Goal: Information Seeking & Learning: Check status

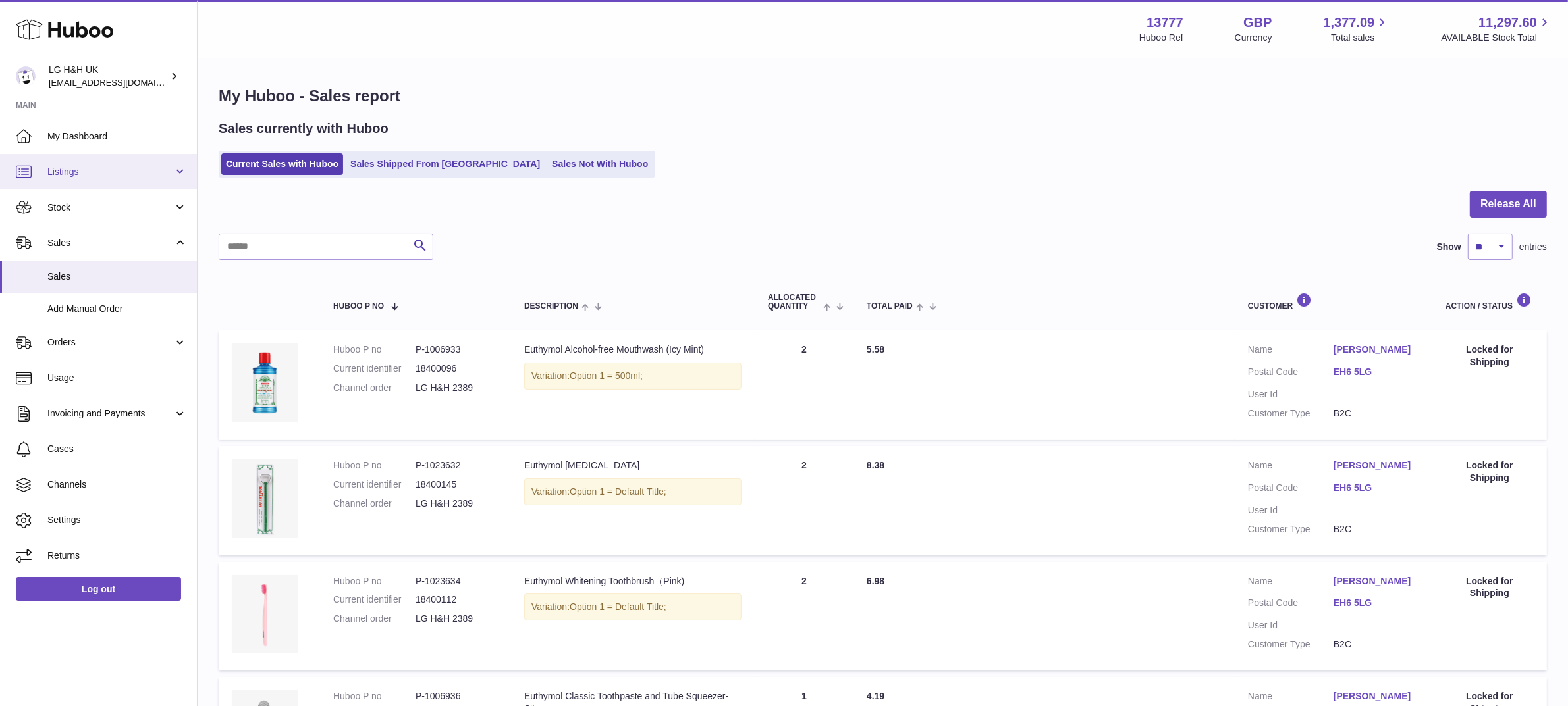
click at [114, 168] on span "Listings" at bounding box center [110, 172] width 126 height 13
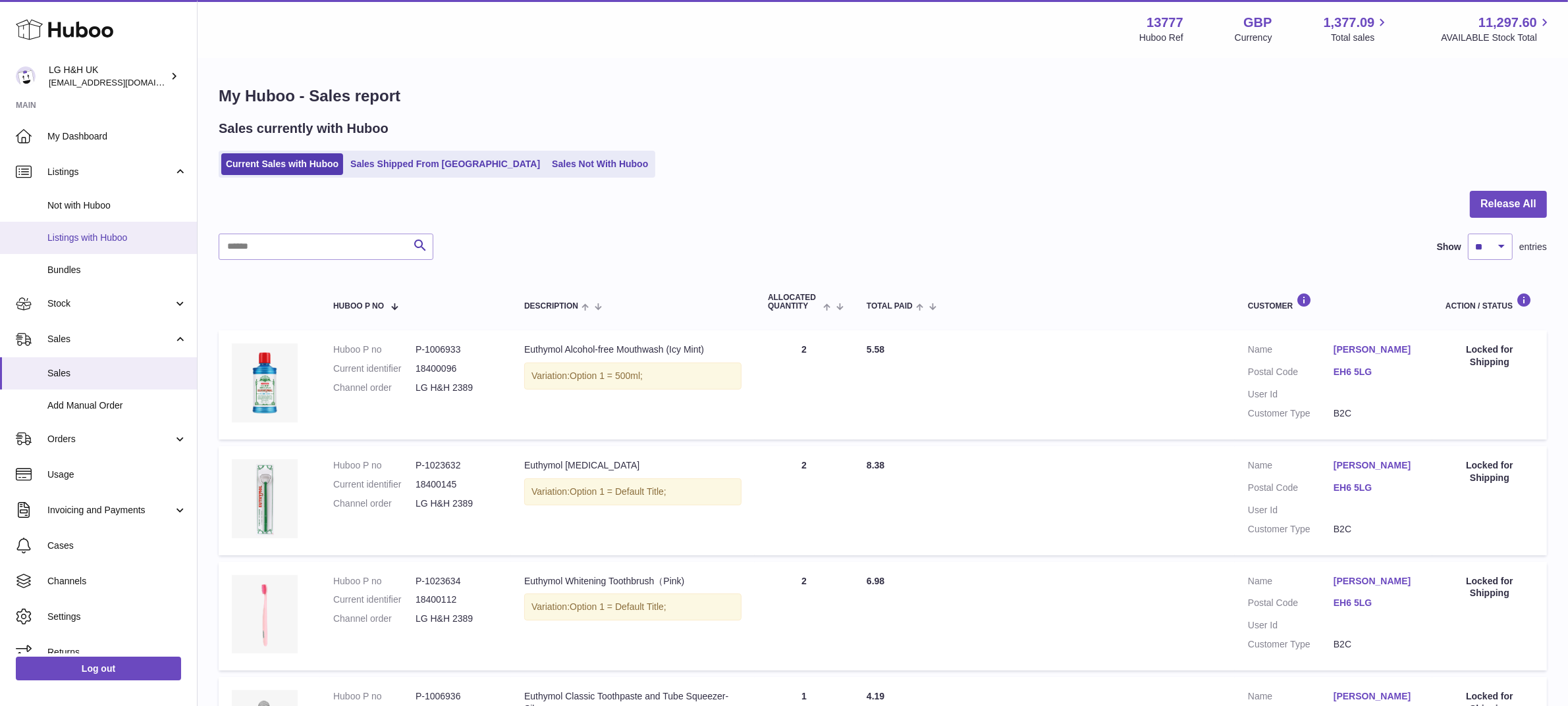
click at [90, 239] on span "Listings with Huboo" at bounding box center [117, 238] width 140 height 13
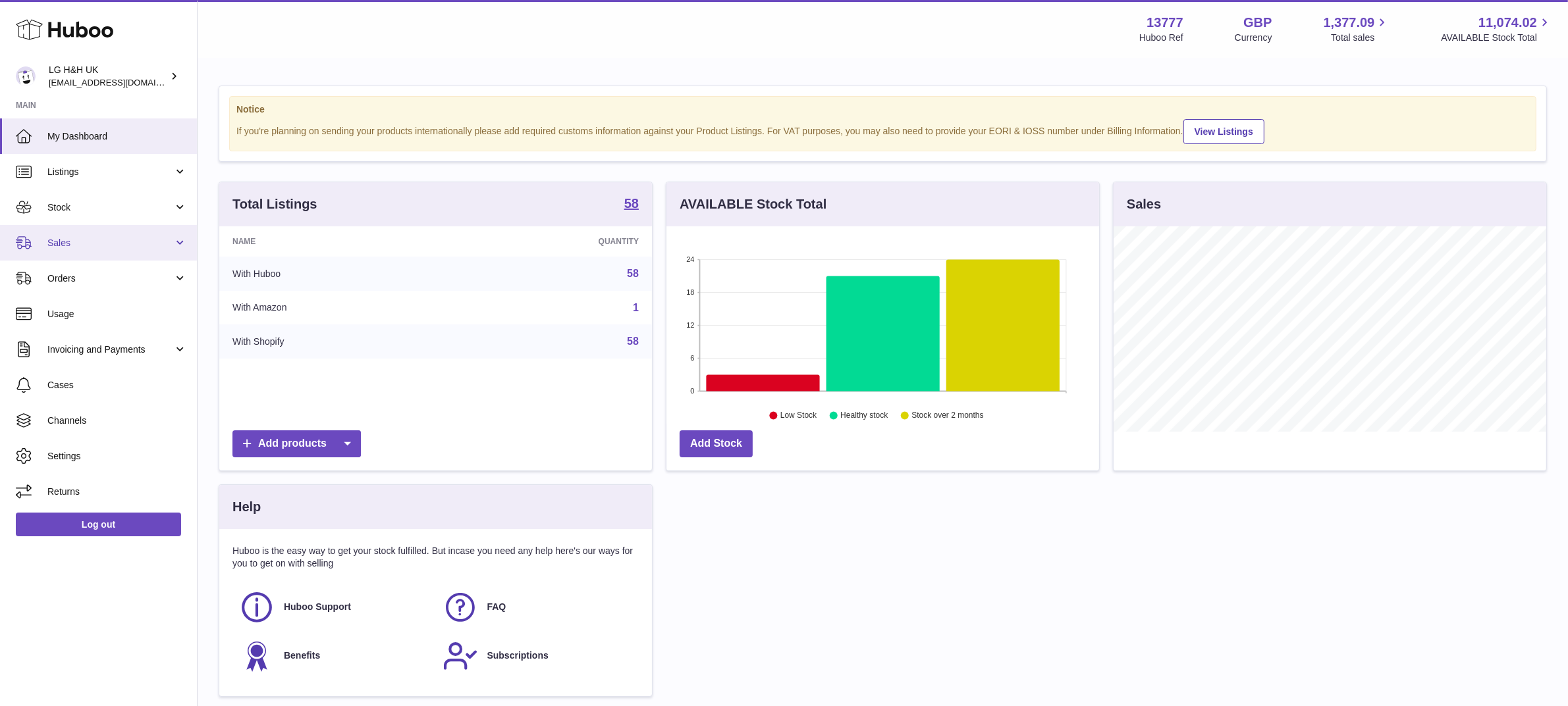
click at [130, 244] on span "Sales" at bounding box center [110, 243] width 126 height 13
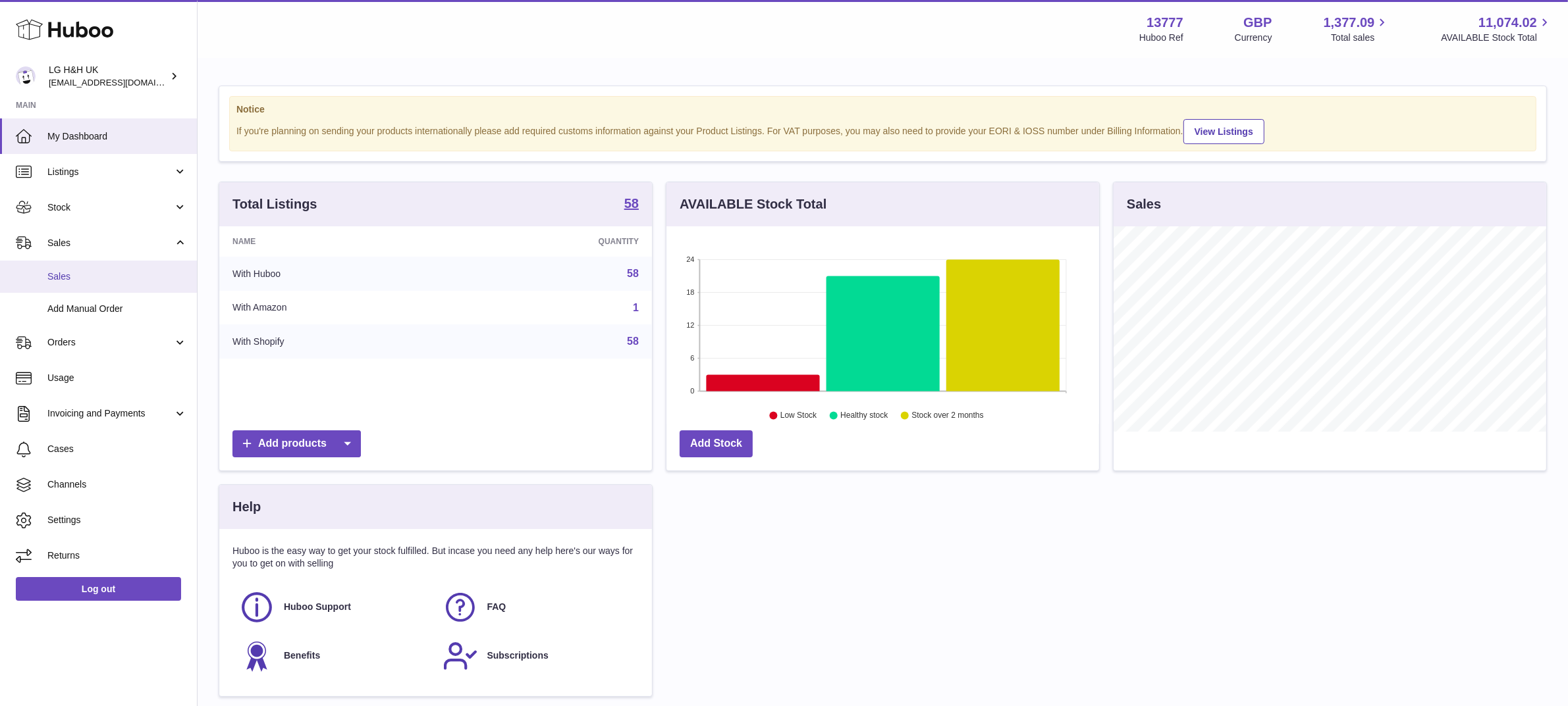
click at [63, 277] on span "Sales" at bounding box center [117, 276] width 140 height 13
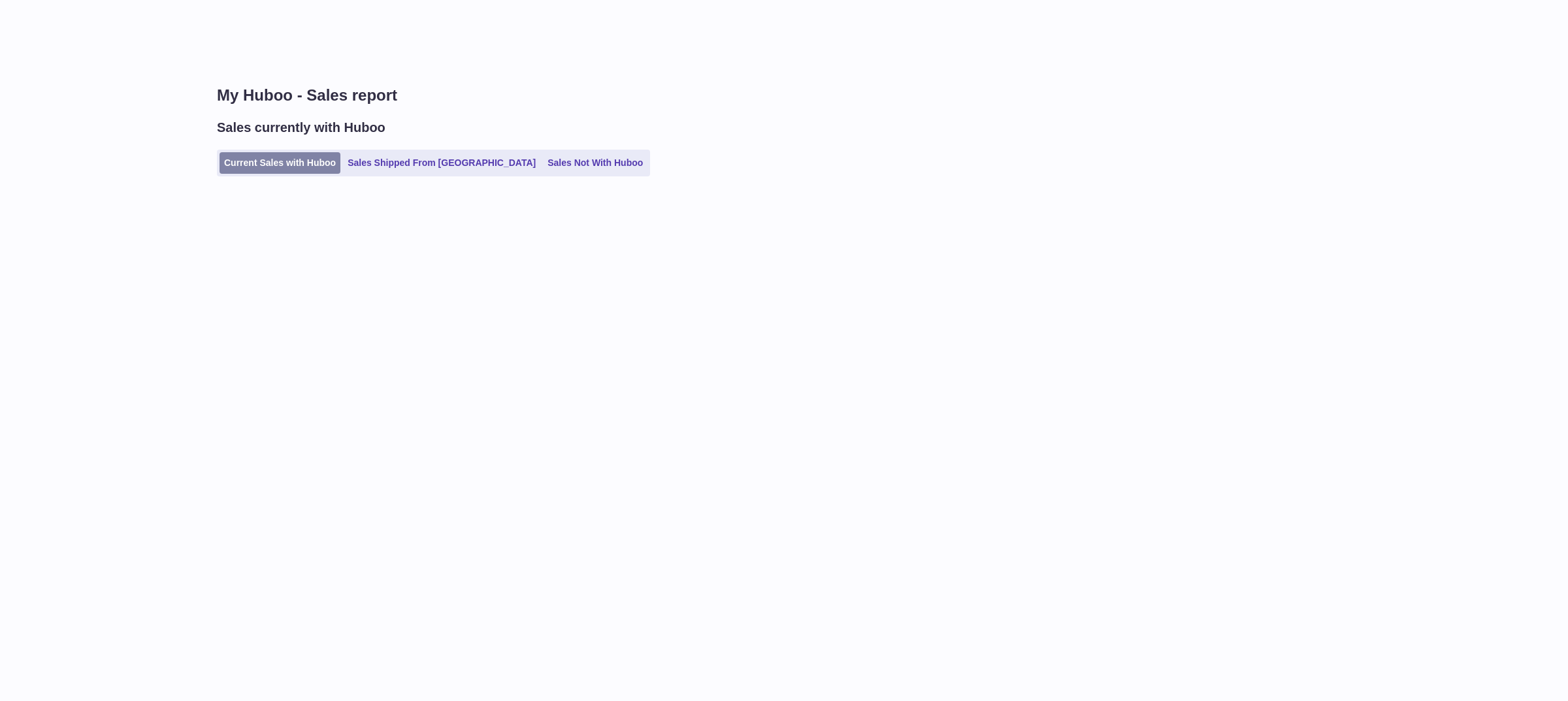
click at [270, 165] on link "Current Sales with Huboo" at bounding box center [279, 163] width 121 height 21
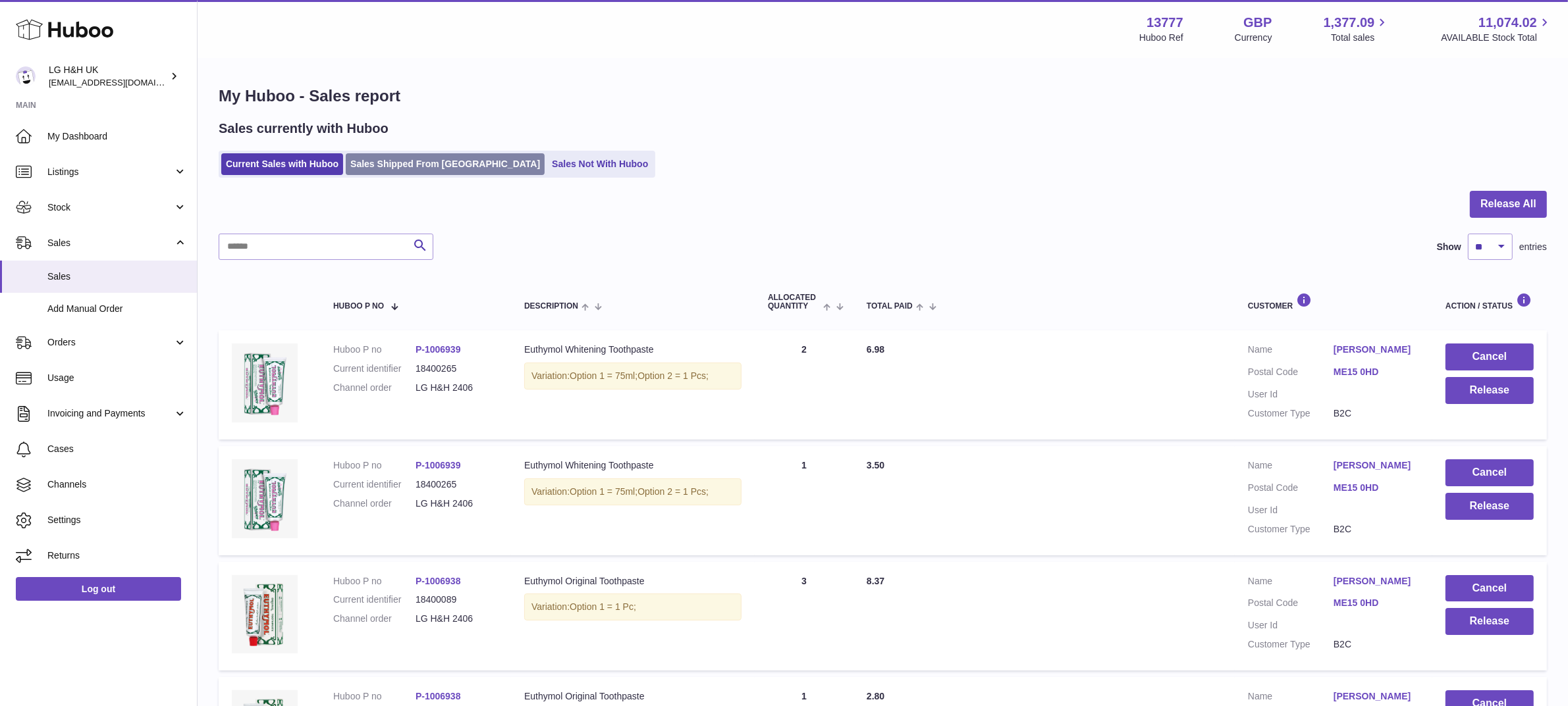
click at [407, 157] on link "Sales Shipped From [GEOGRAPHIC_DATA]" at bounding box center [445, 164] width 199 height 21
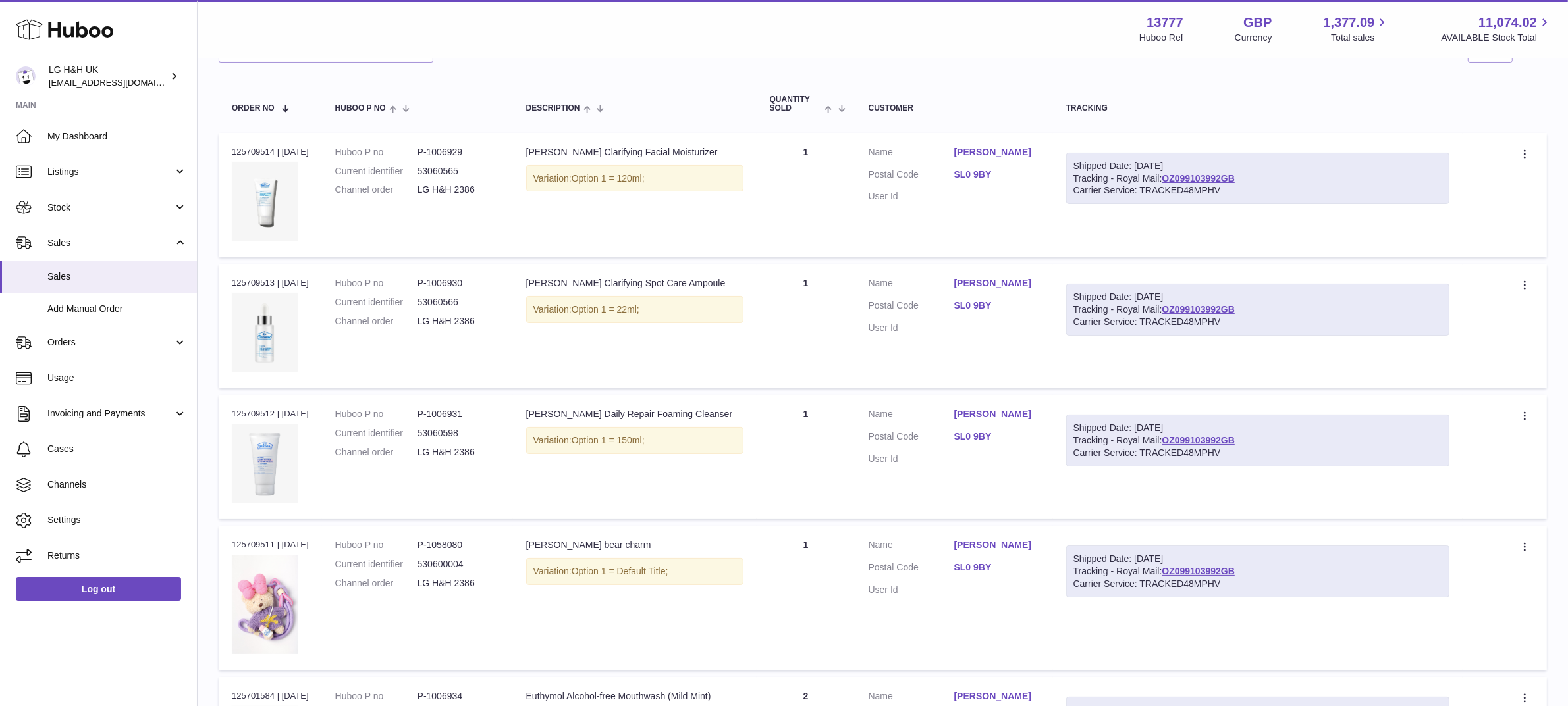
scroll to position [179, 0]
drag, startPoint x: 1252, startPoint y: 176, endPoint x: 1173, endPoint y: 181, distance: 79.2
click at [1173, 181] on div "Shipped Date: 30th Sep 2025 Tracking - Royal Mail: OZ099103992GB Carrier Servic…" at bounding box center [1258, 179] width 384 height 52
copy link "OZ099103992GB"
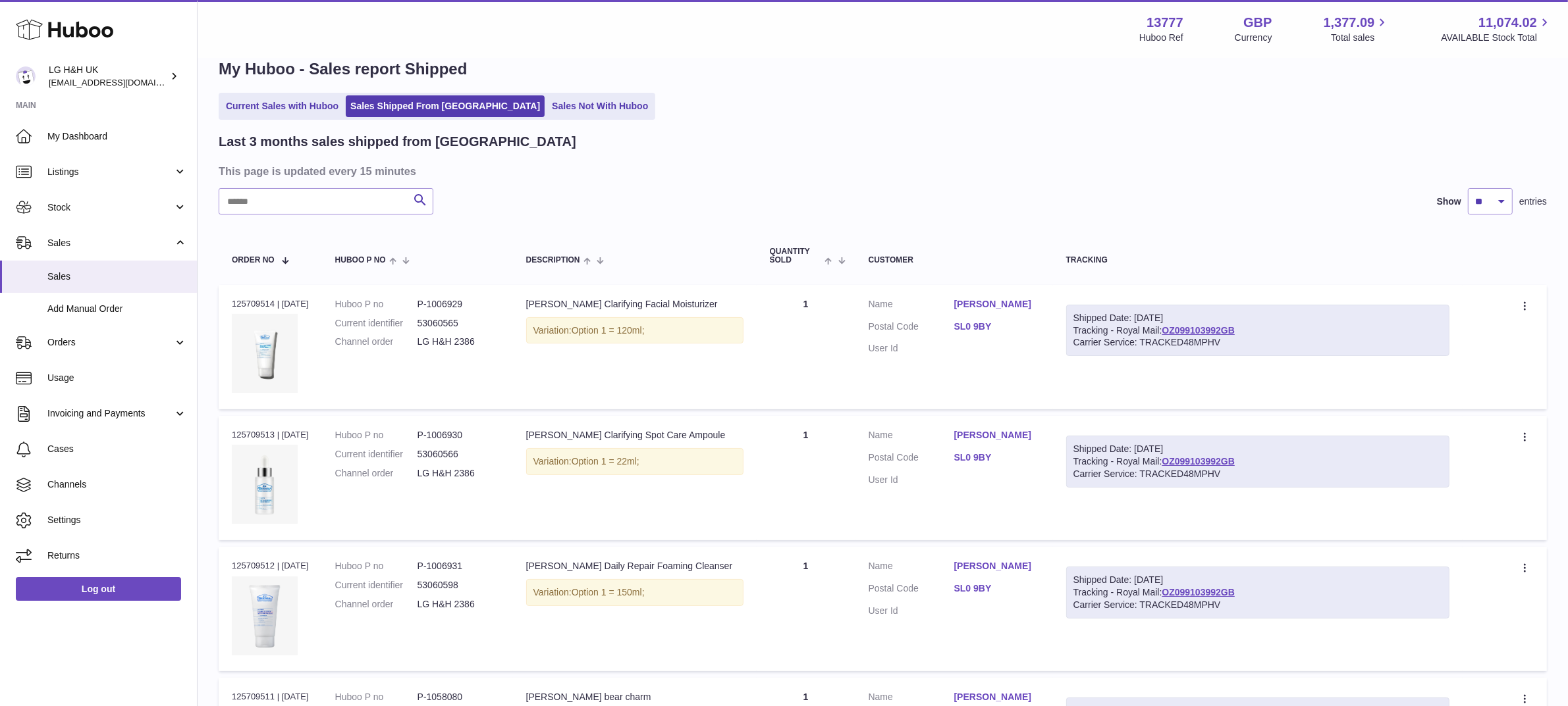
scroll to position [0, 0]
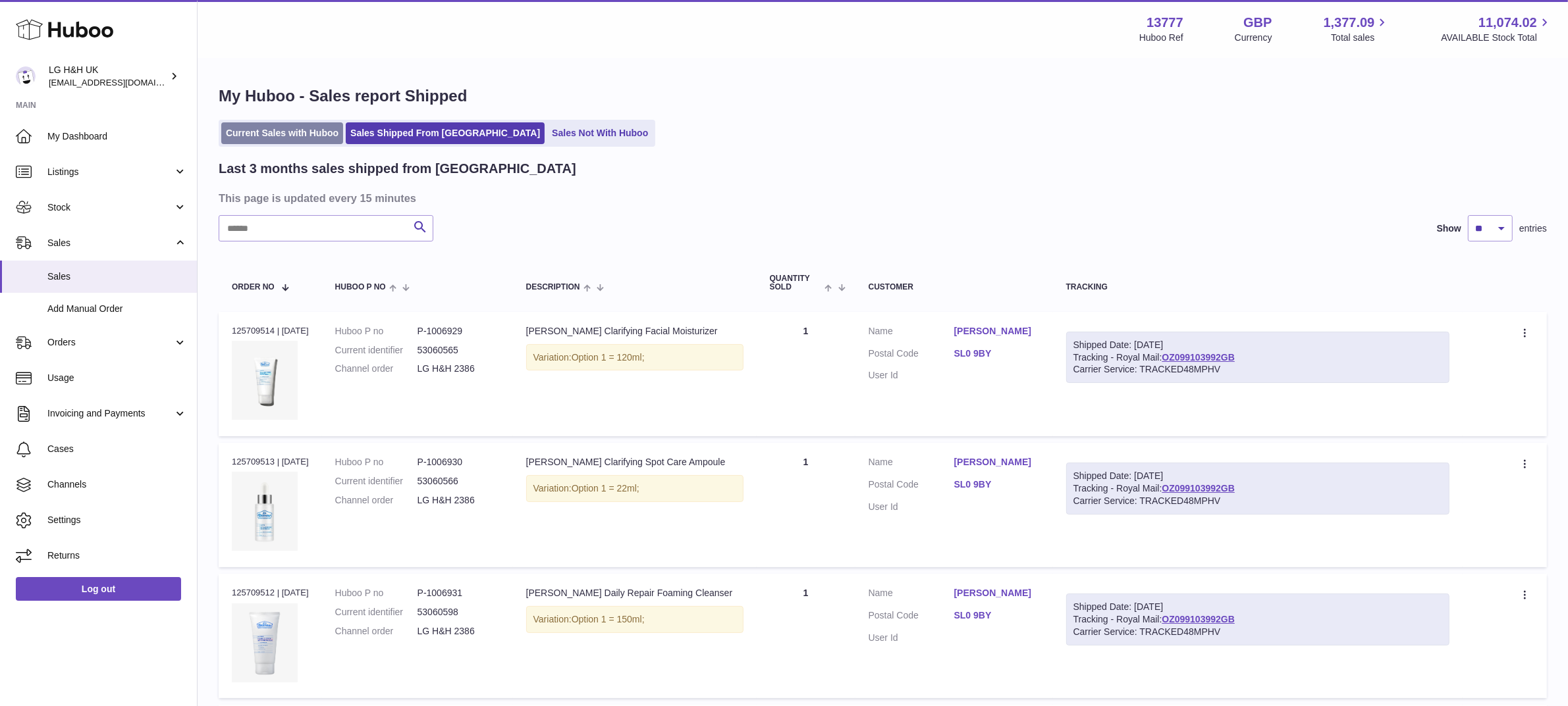
click at [295, 132] on link "Current Sales with Huboo" at bounding box center [282, 133] width 122 height 21
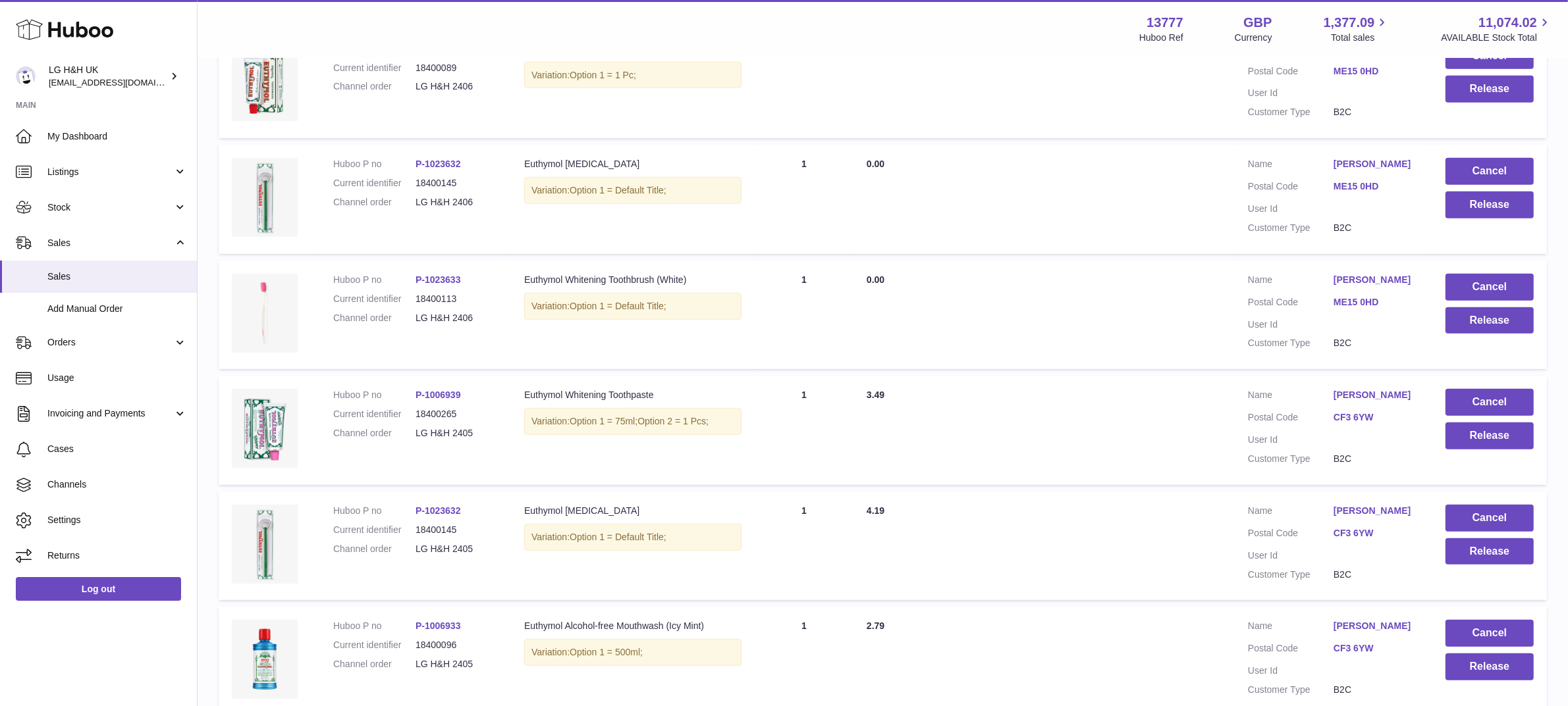
scroll to position [916, 0]
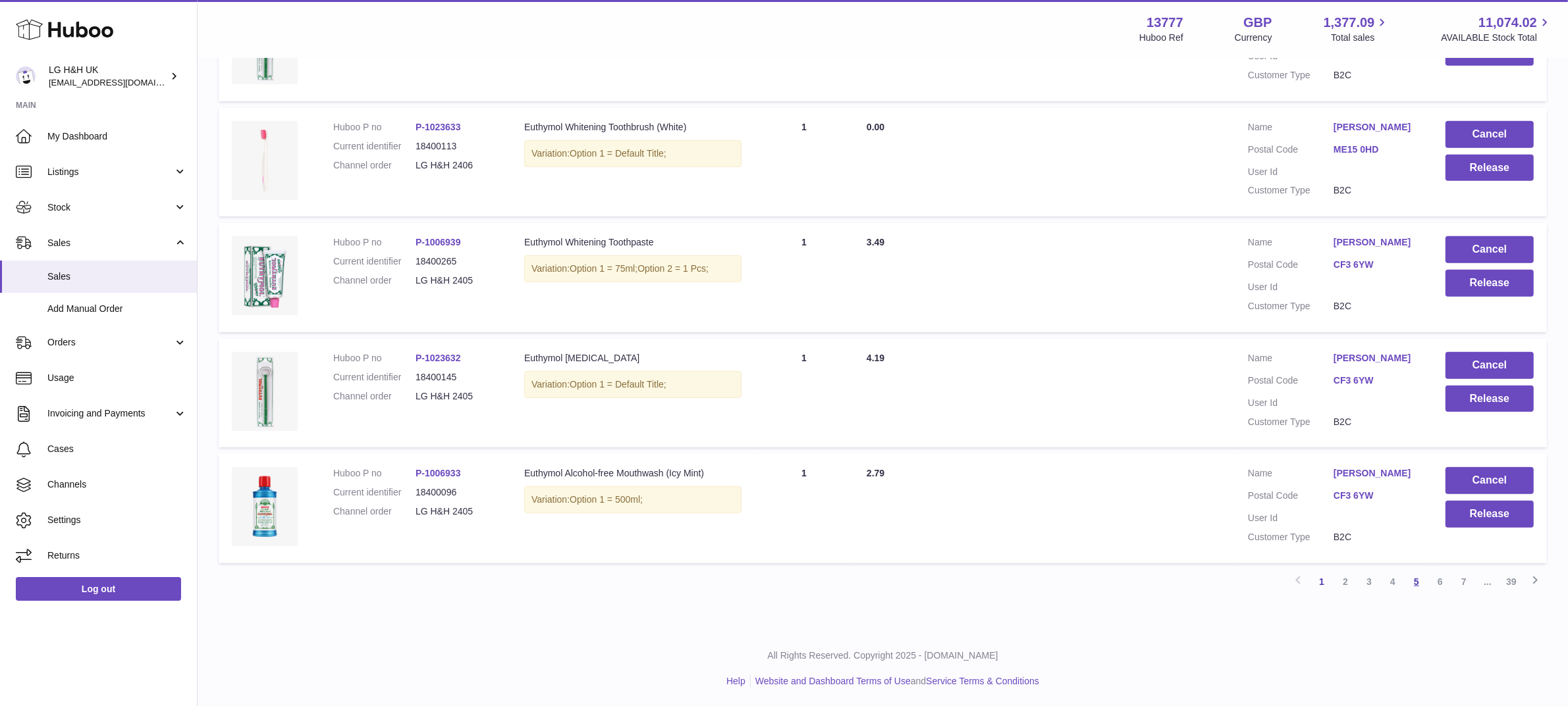
click at [1419, 580] on link "5" at bounding box center [1417, 582] width 24 height 24
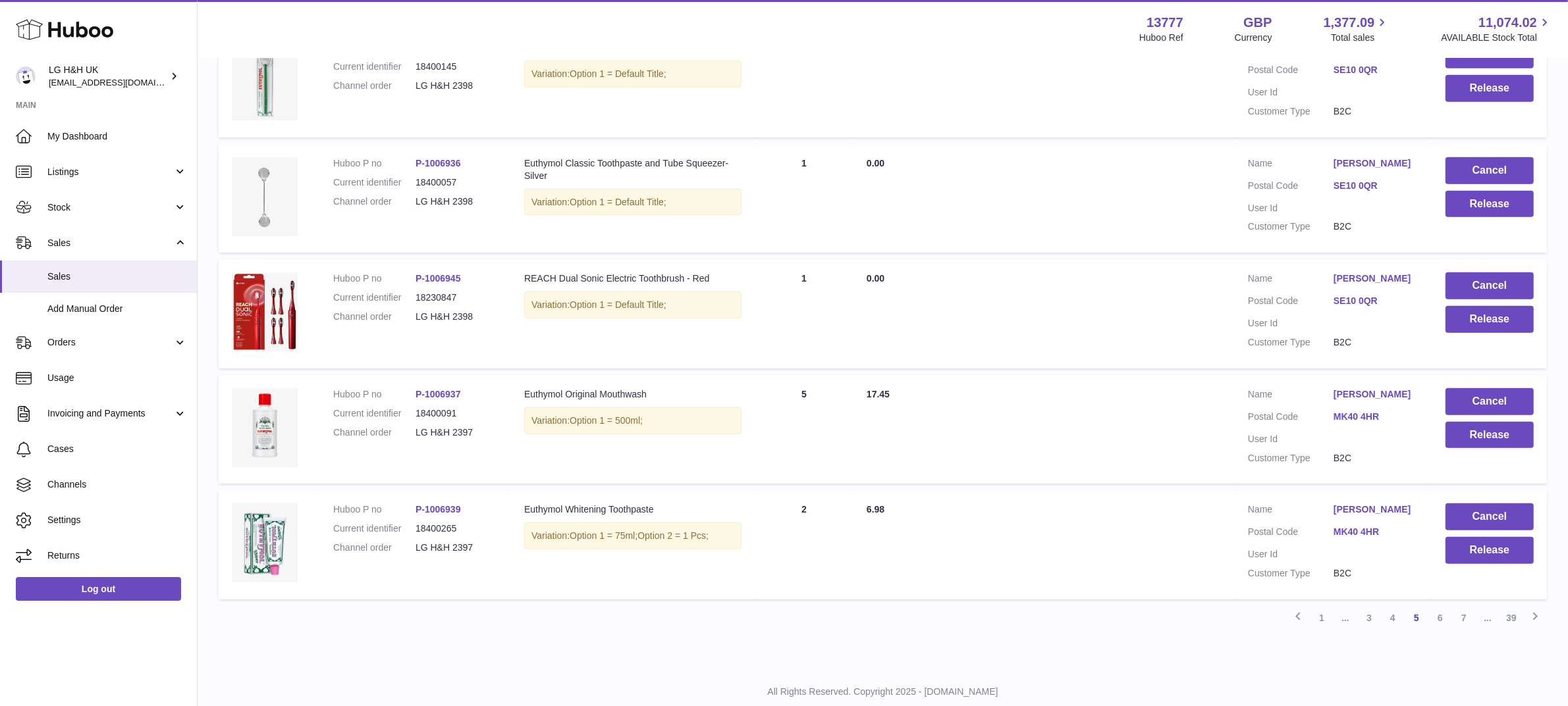
scroll to position [991, 0]
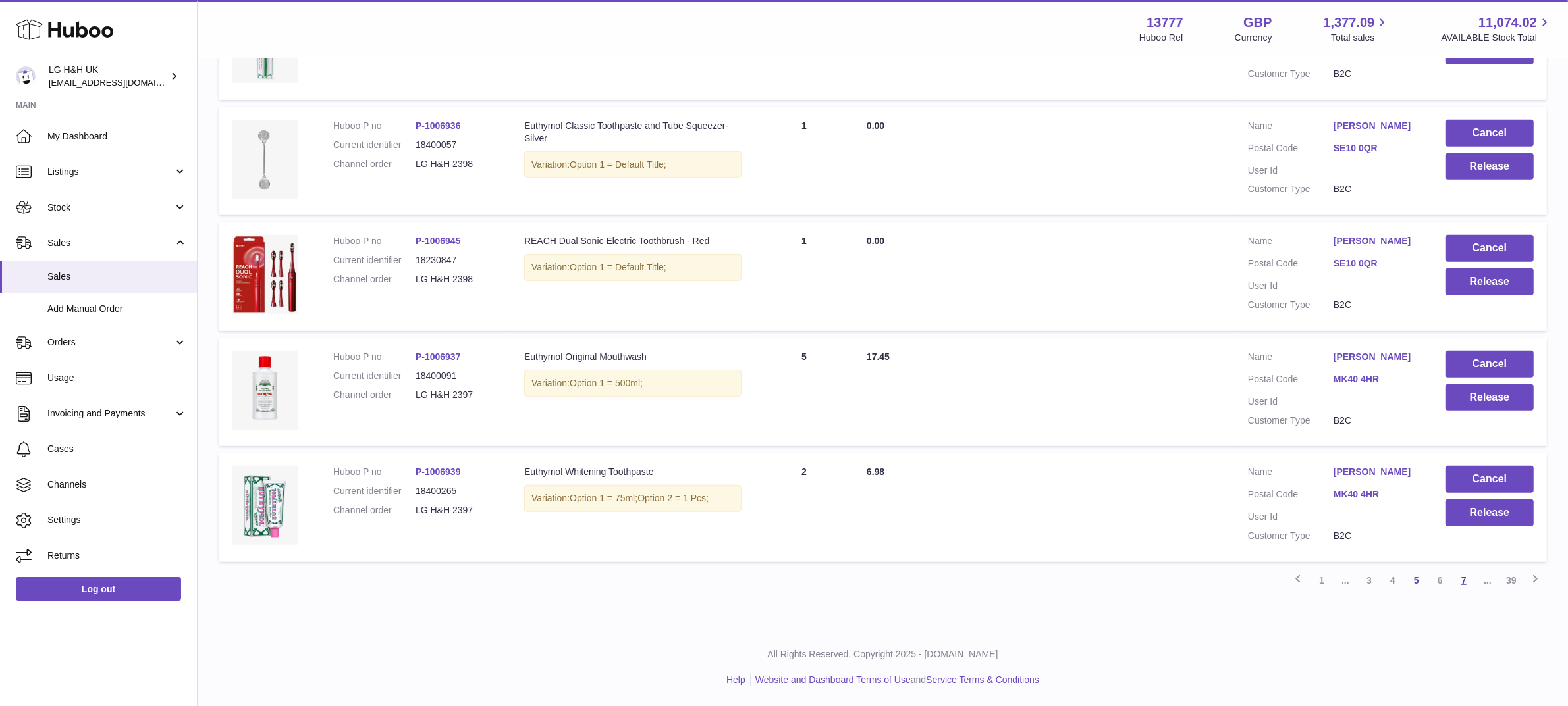
click at [1466, 580] on link "7" at bounding box center [1464, 580] width 24 height 24
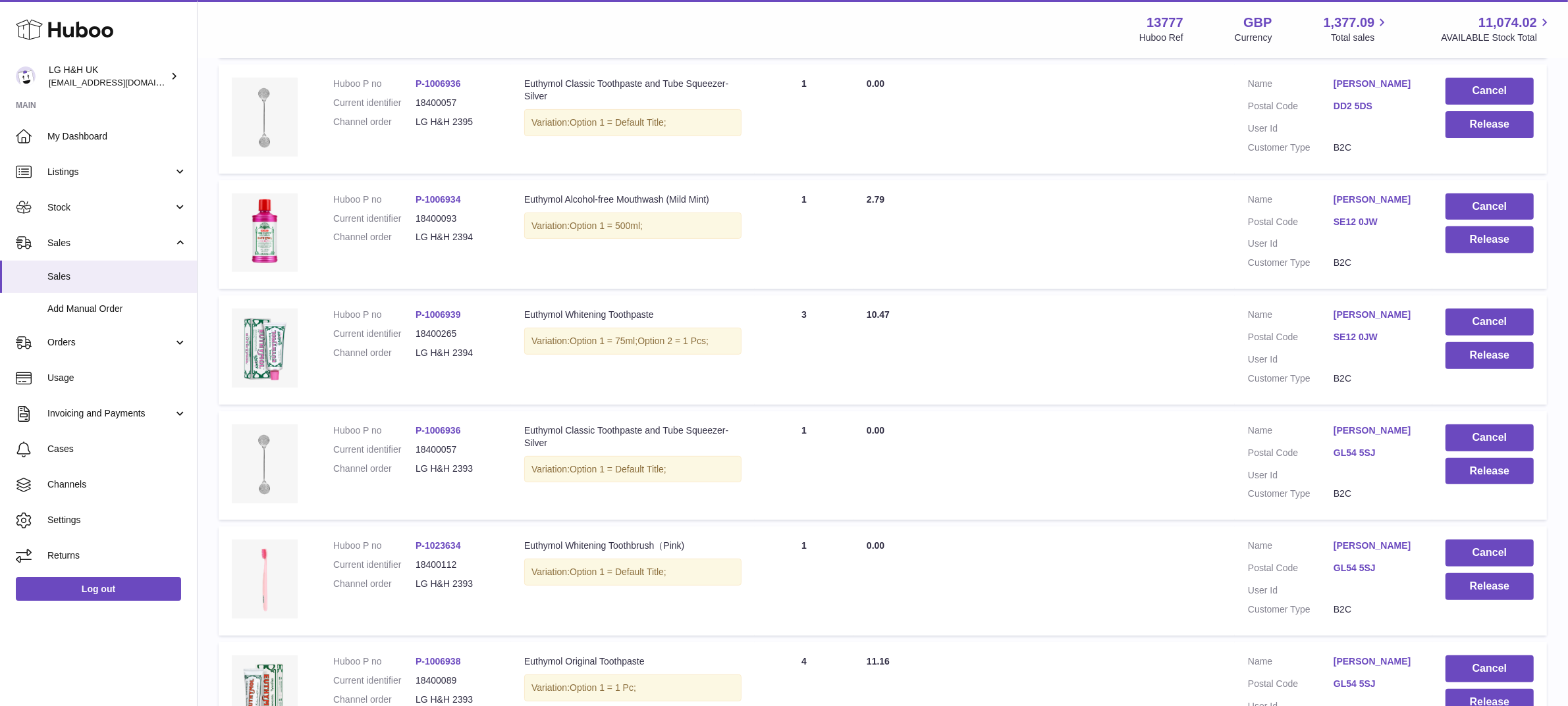
scroll to position [966, 0]
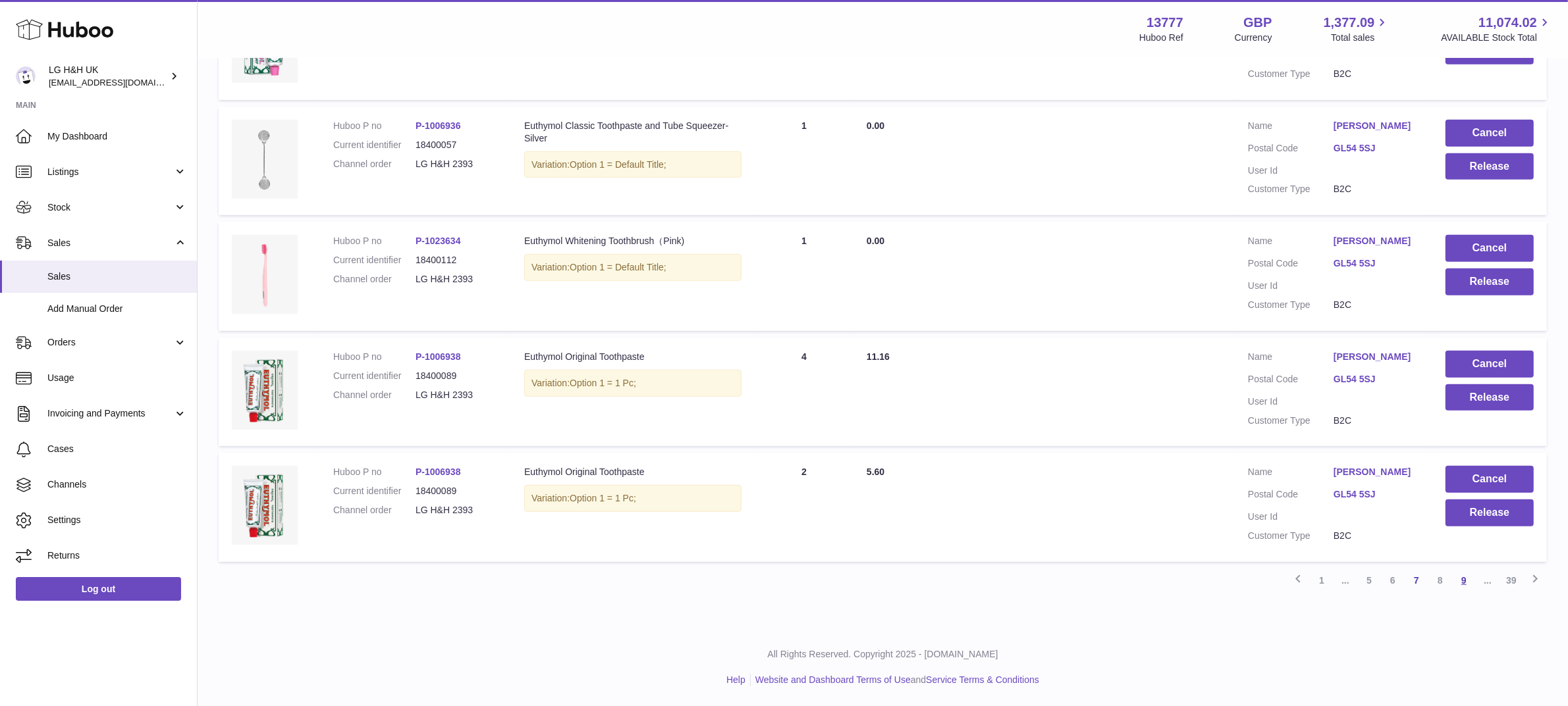
click at [1461, 581] on link "9" at bounding box center [1464, 580] width 24 height 24
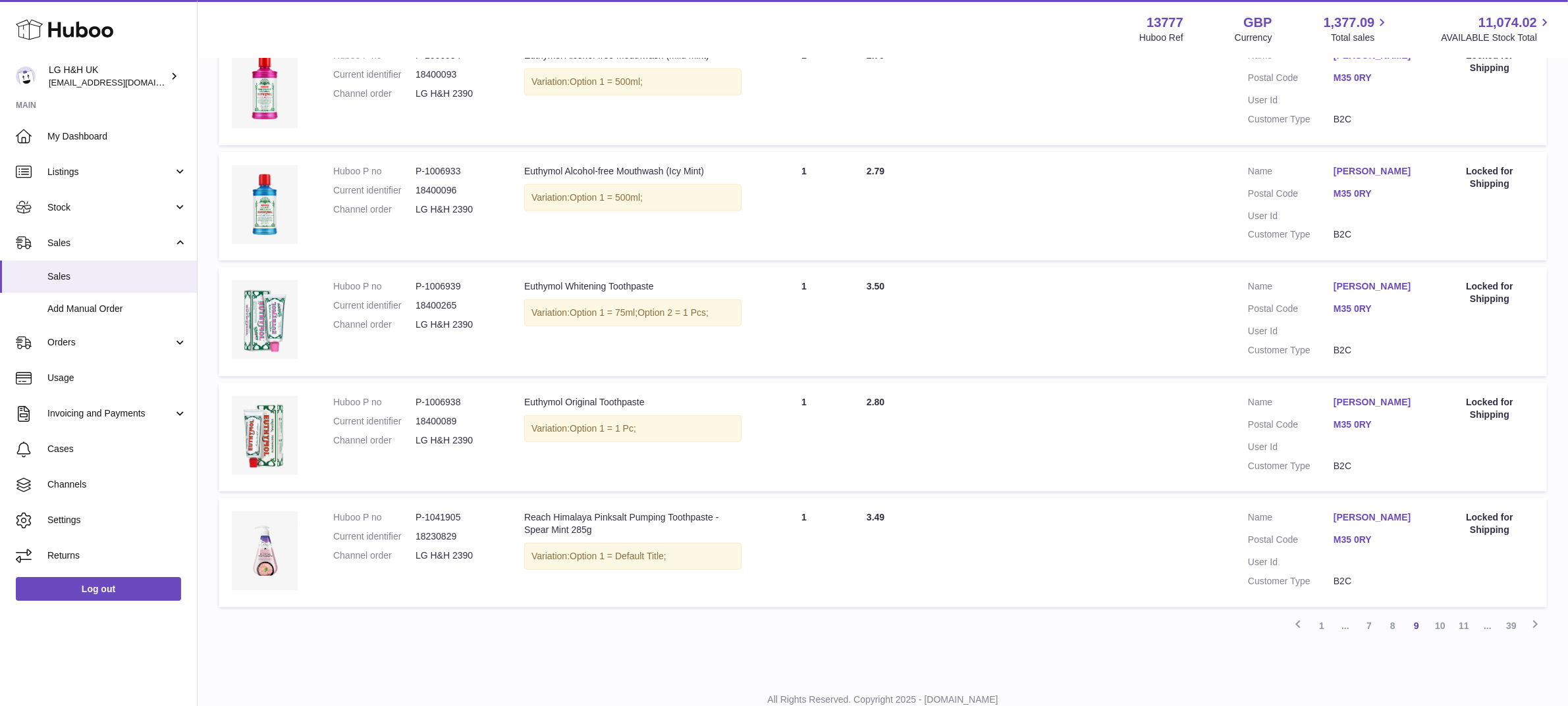
scroll to position [906, 0]
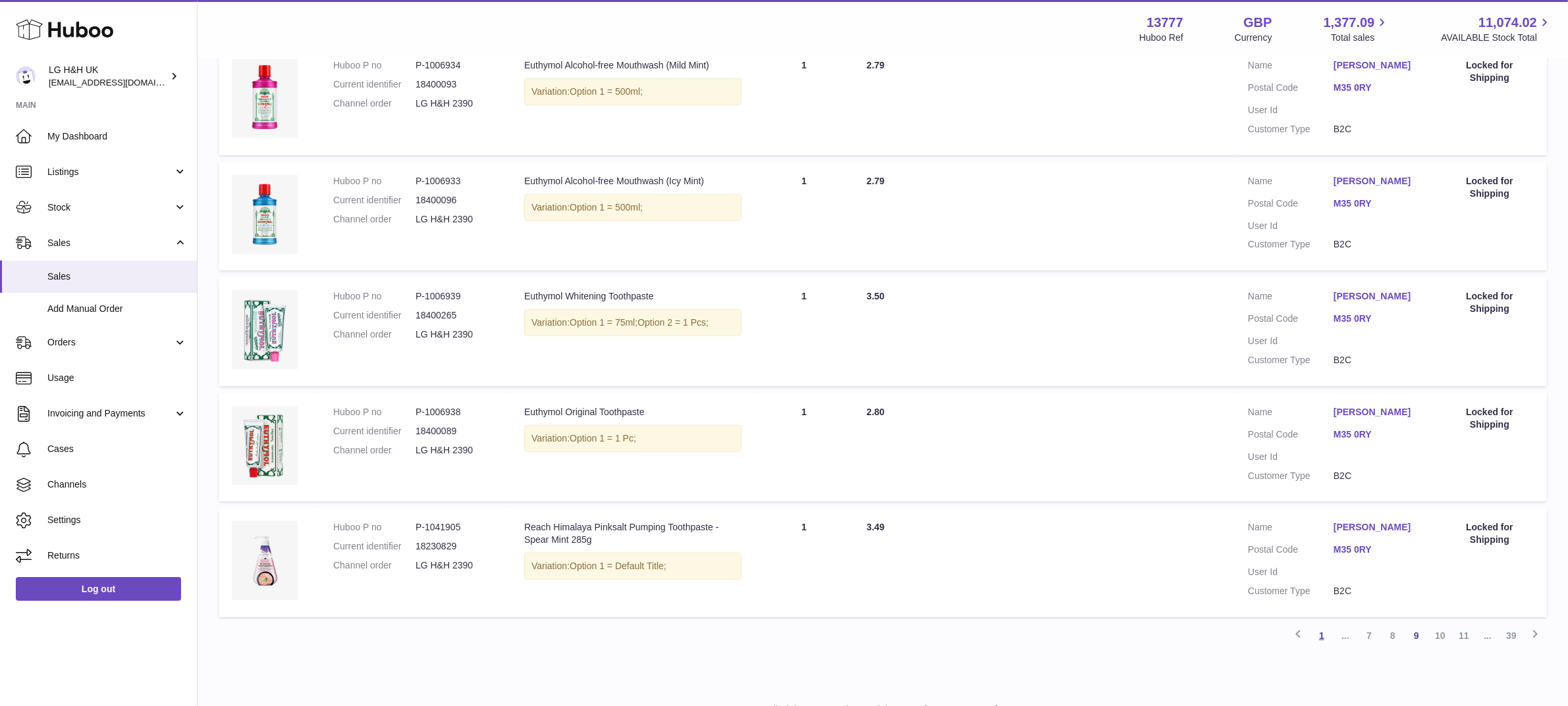
click at [1328, 624] on link "1" at bounding box center [1322, 636] width 24 height 24
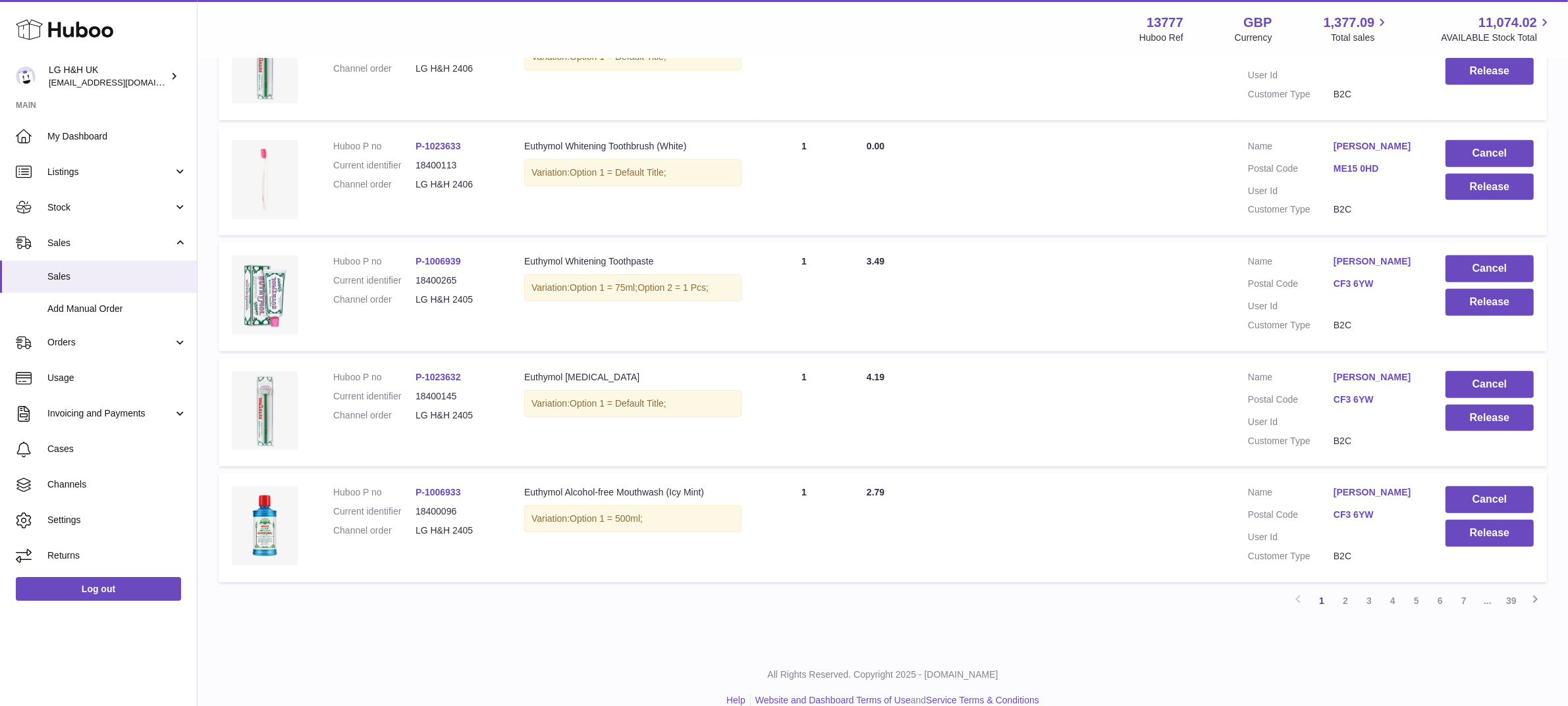
scroll to position [916, 0]
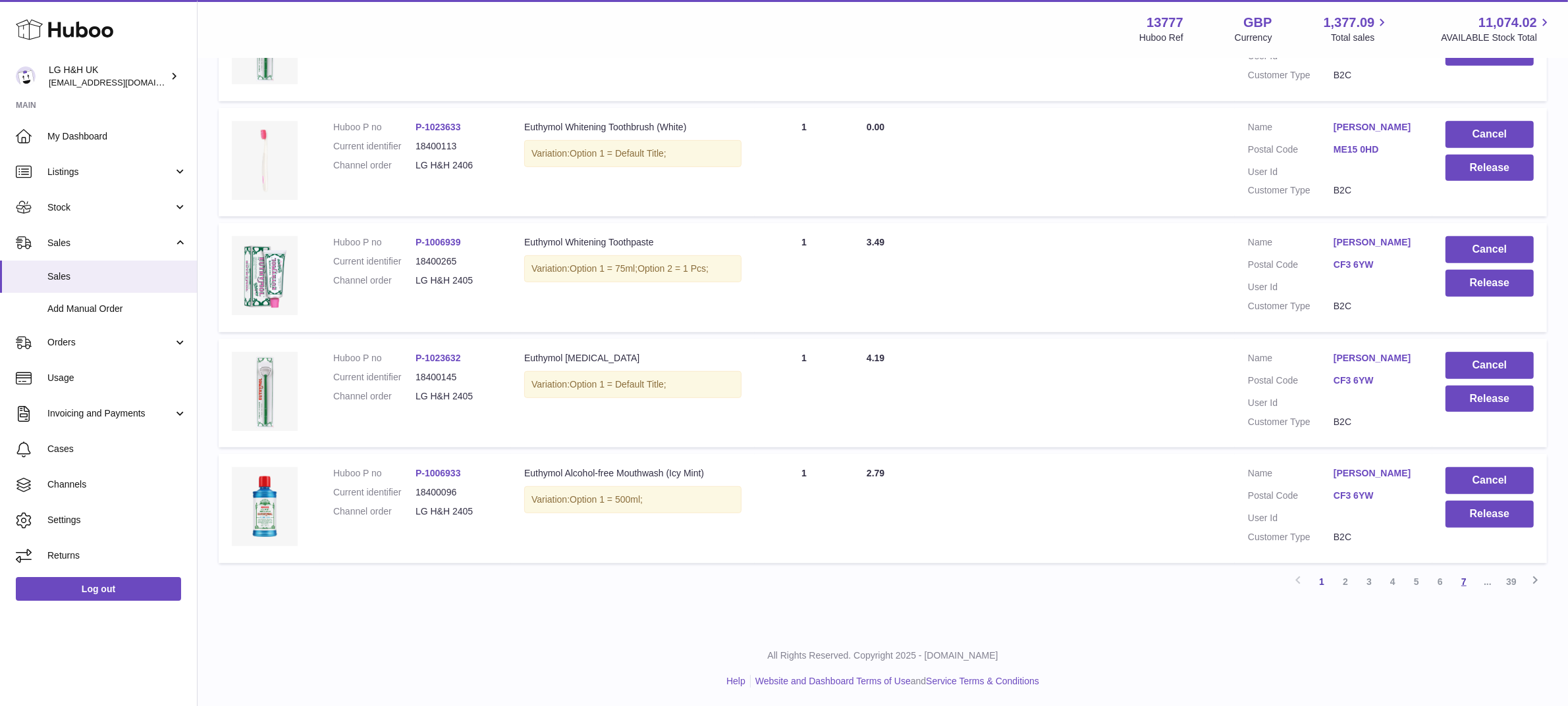
click at [1469, 580] on link "7" at bounding box center [1464, 582] width 24 height 24
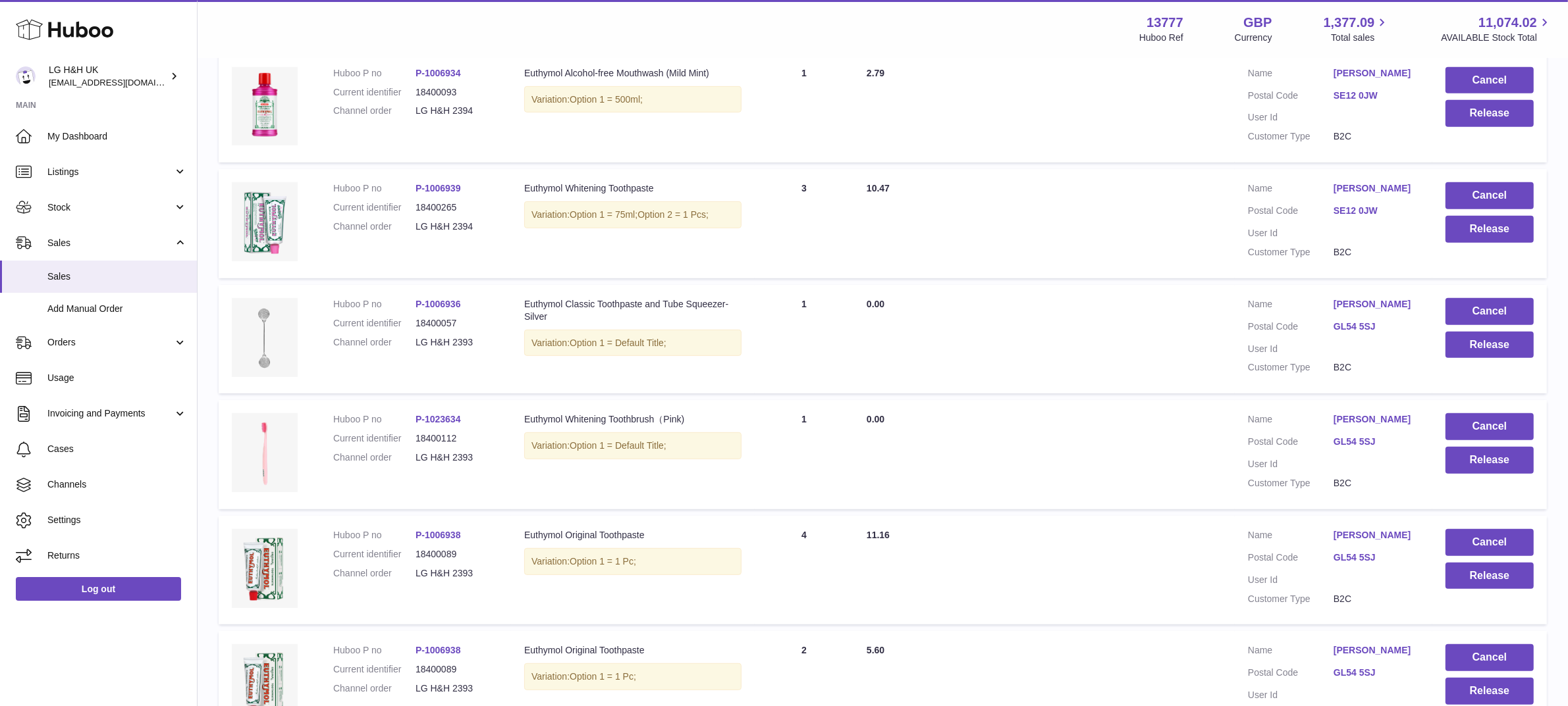
scroll to position [966, 0]
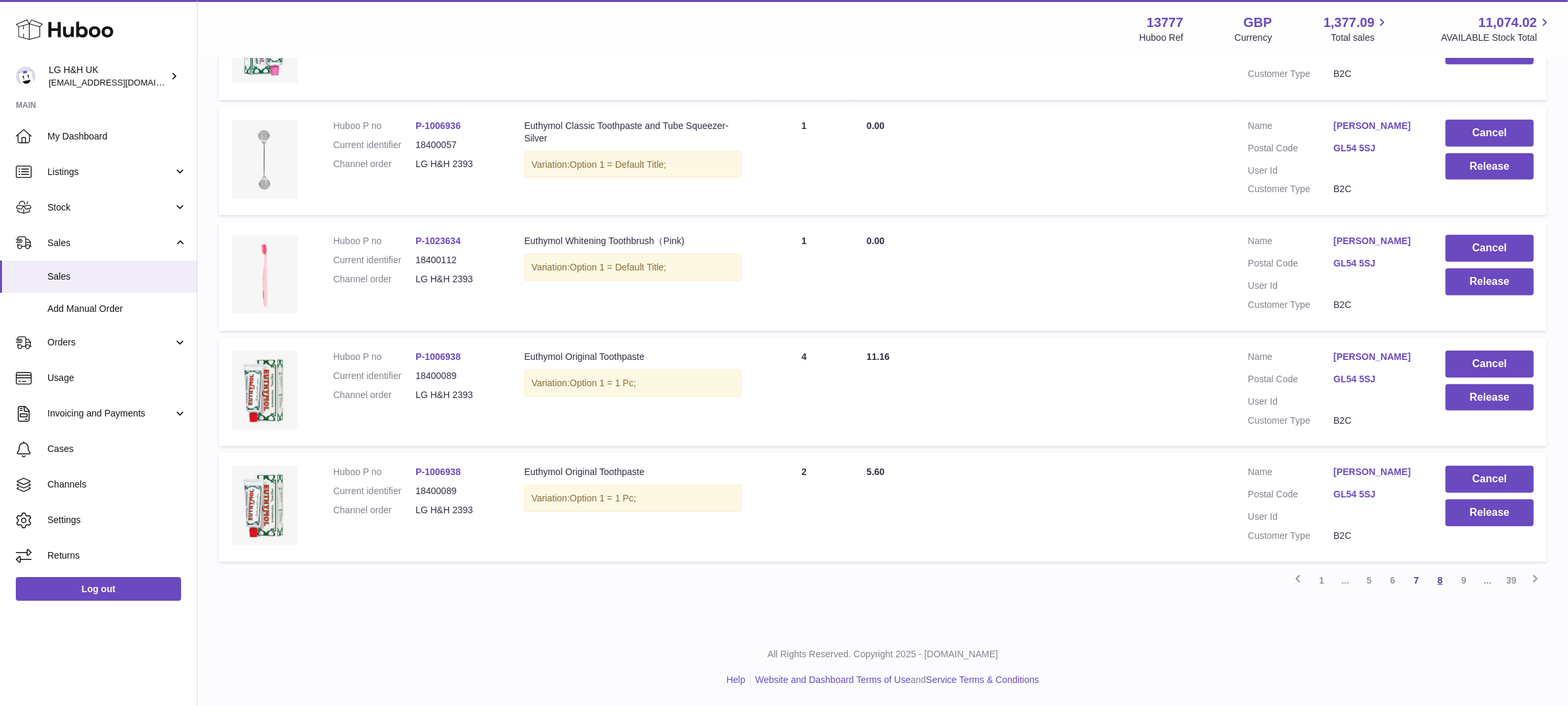
click at [1434, 578] on link "8" at bounding box center [1440, 580] width 24 height 24
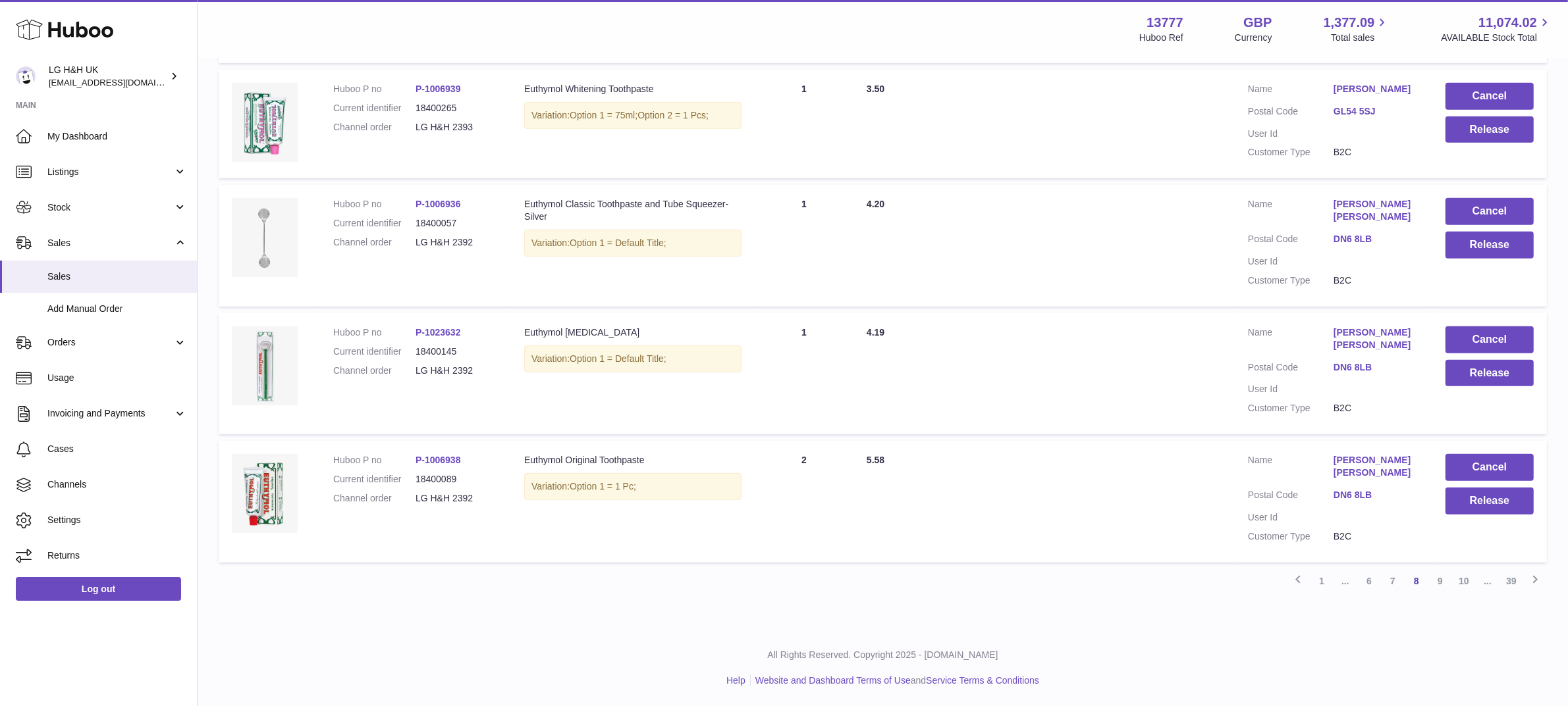
scroll to position [1004, 0]
click at [1440, 583] on link "9" at bounding box center [1440, 581] width 24 height 24
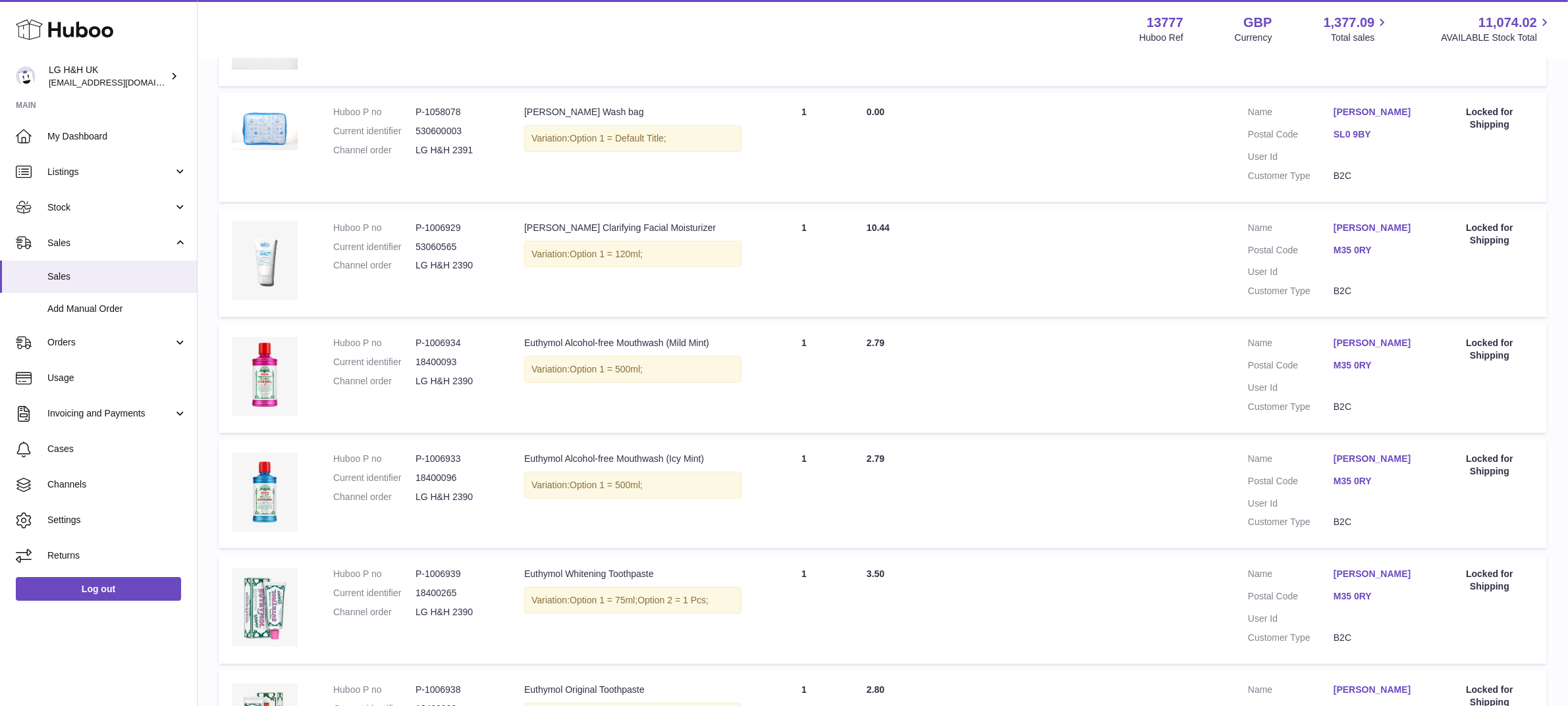
scroll to position [916, 0]
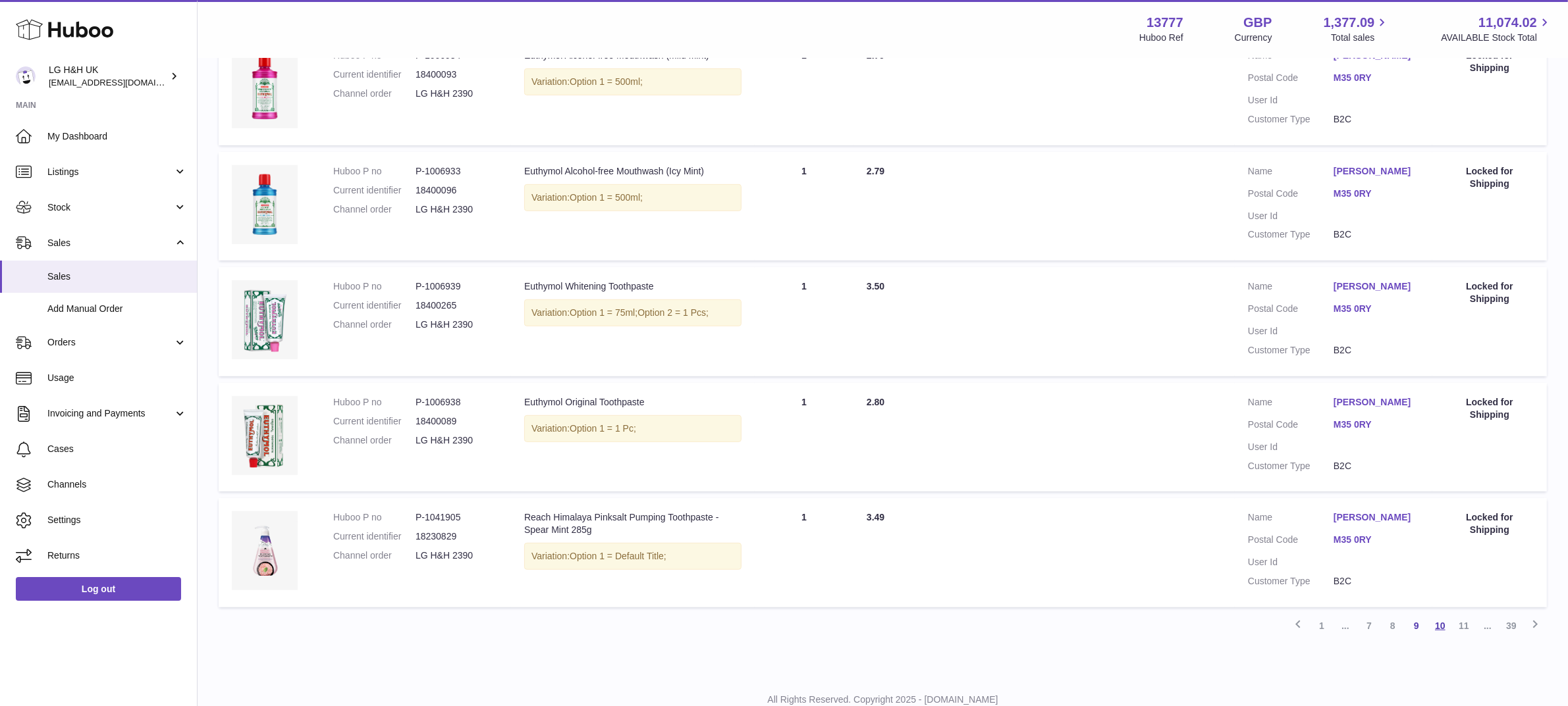
click at [1444, 614] on link "10" at bounding box center [1440, 626] width 24 height 24
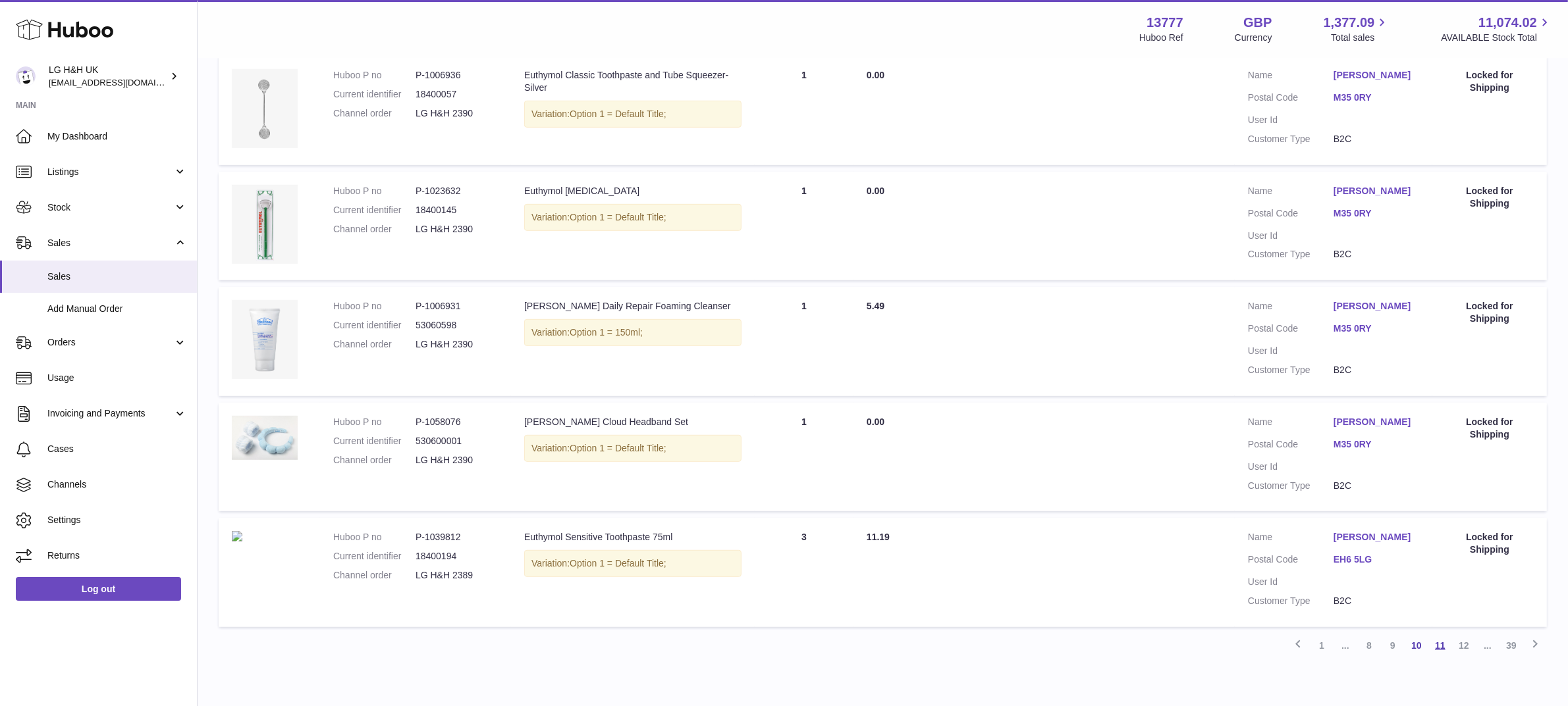
scroll to position [916, 0]
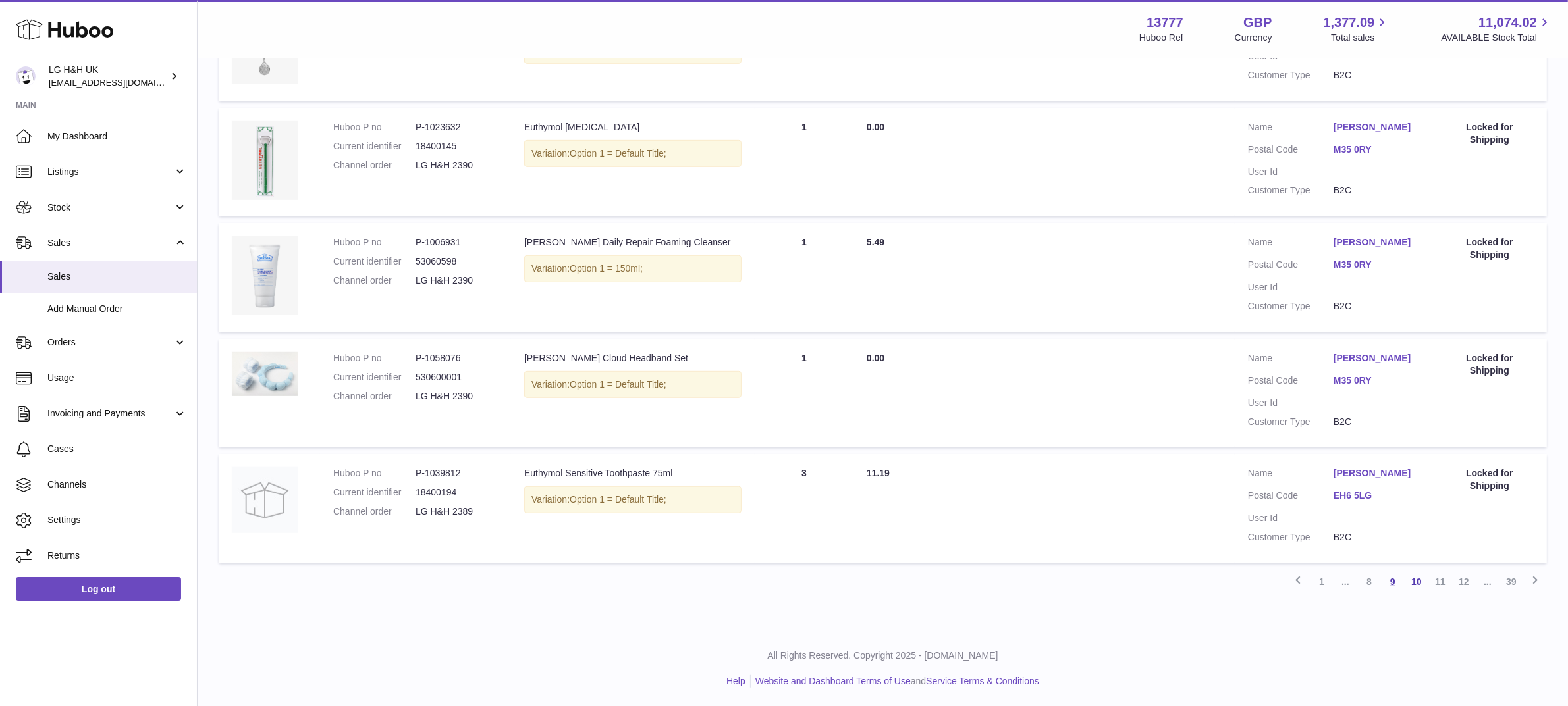
click at [1388, 583] on link "9" at bounding box center [1393, 582] width 24 height 24
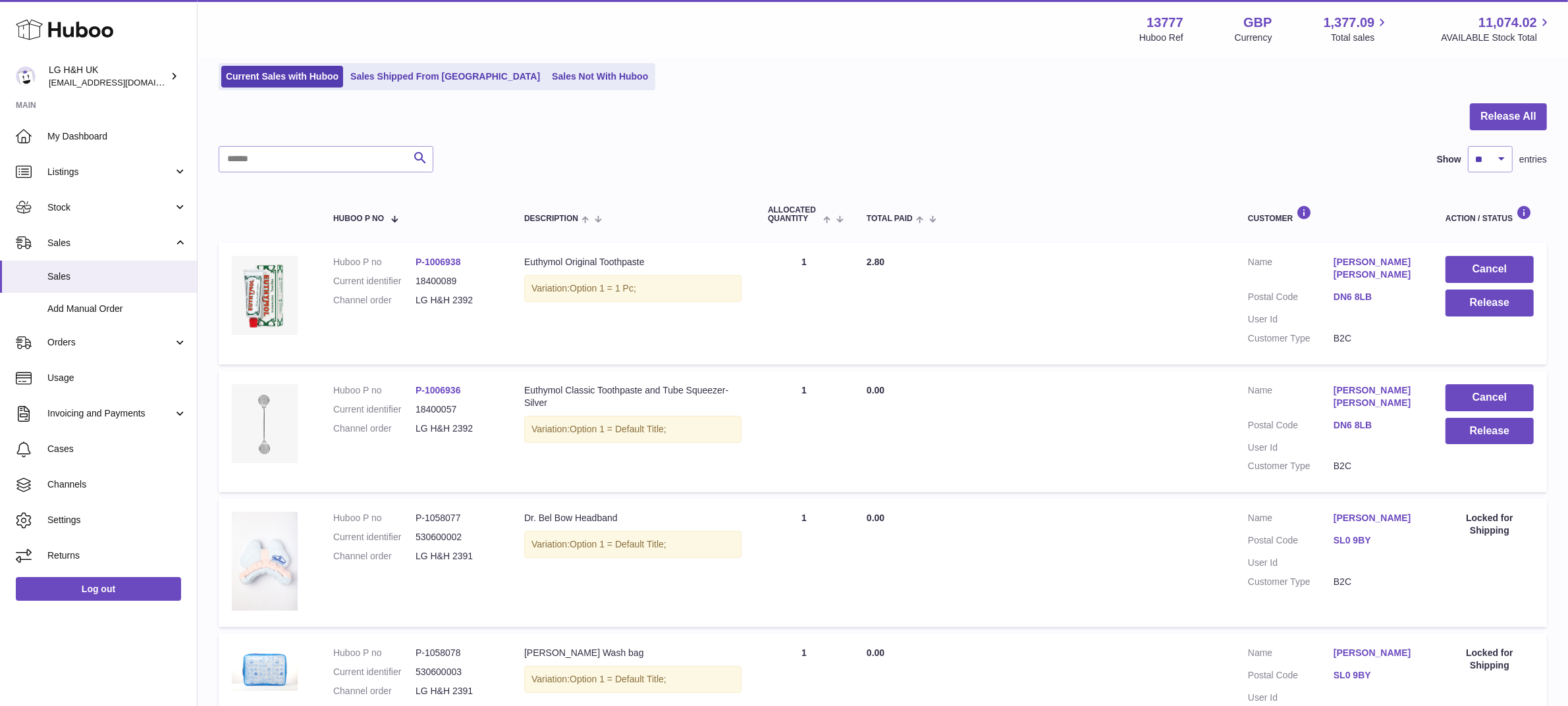
scroll to position [91, 0]
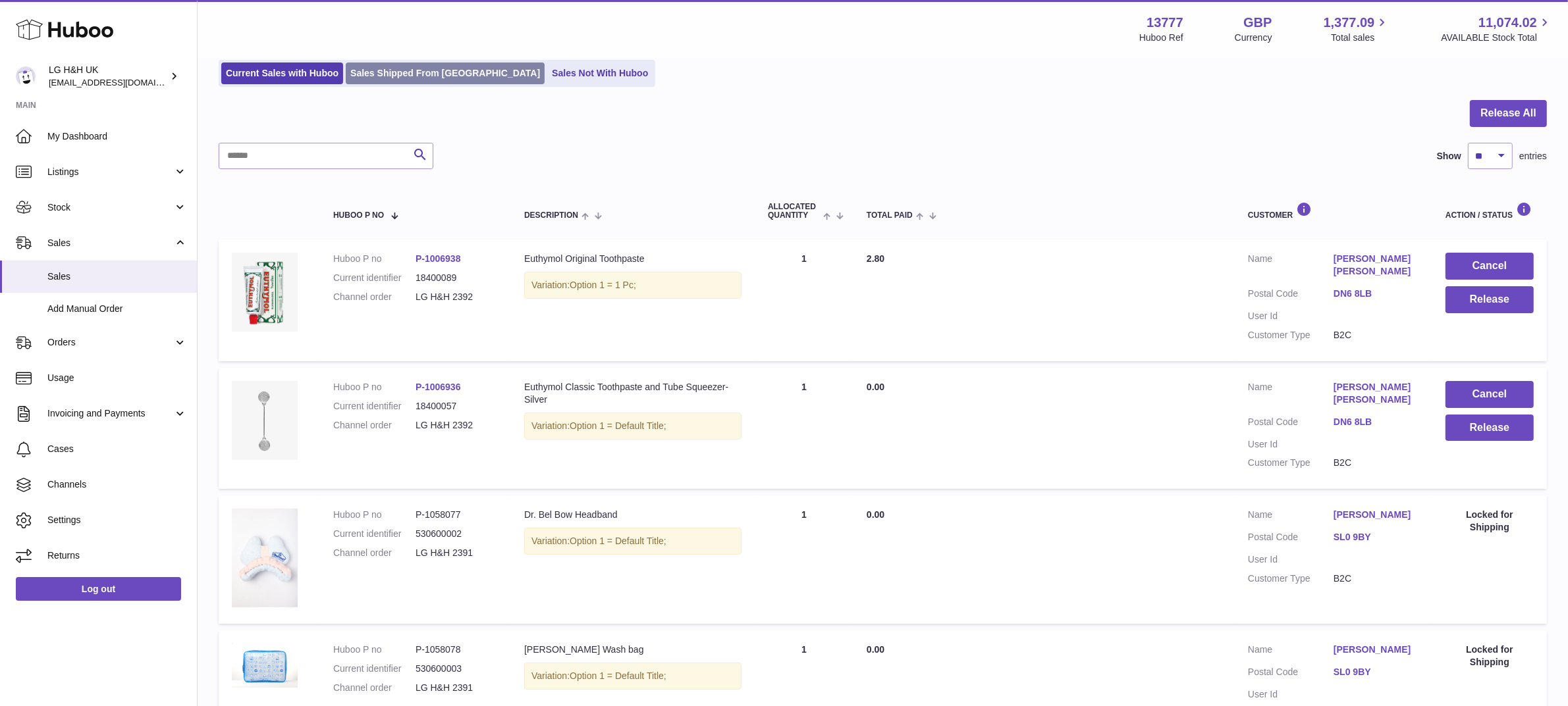
click at [446, 63] on link "Sales Shipped From [GEOGRAPHIC_DATA]" at bounding box center [445, 73] width 199 height 21
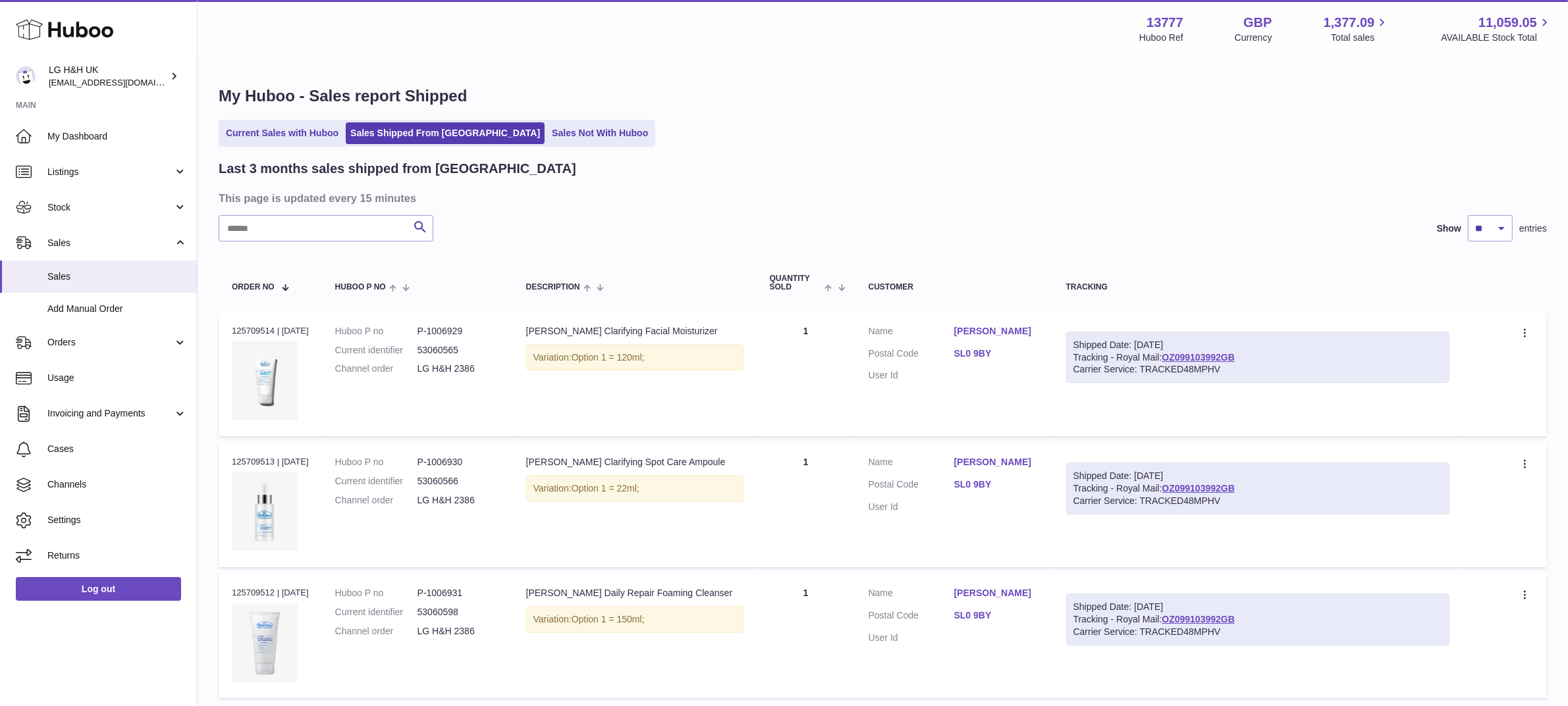
click at [651, 235] on div "Search Show ** ** ** entries" at bounding box center [883, 228] width 1329 height 27
